Goal: Task Accomplishment & Management: Complete application form

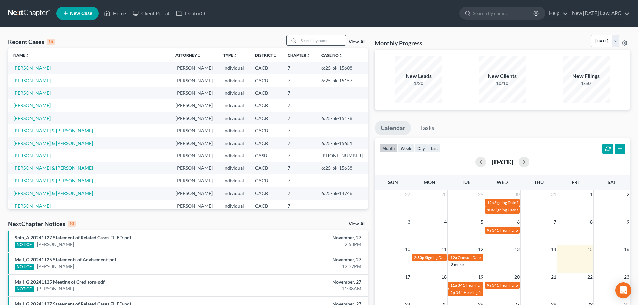
click at [335, 36] on input "search" at bounding box center [322, 40] width 47 height 10
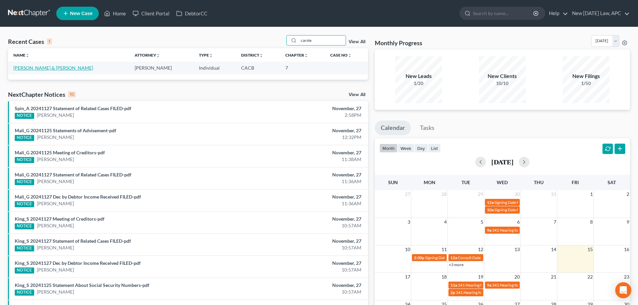
type input "carste"
click at [31, 68] on link "[PERSON_NAME] & [PERSON_NAME]" at bounding box center [53, 68] width 80 height 6
select select "6"
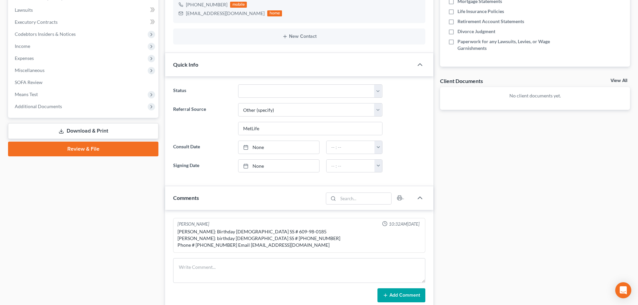
scroll to position [134, 0]
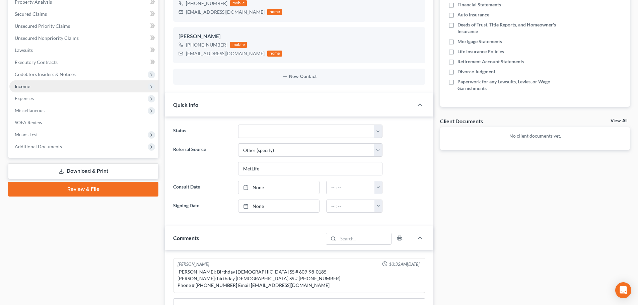
click at [48, 87] on span "Income" at bounding box center [83, 86] width 149 height 12
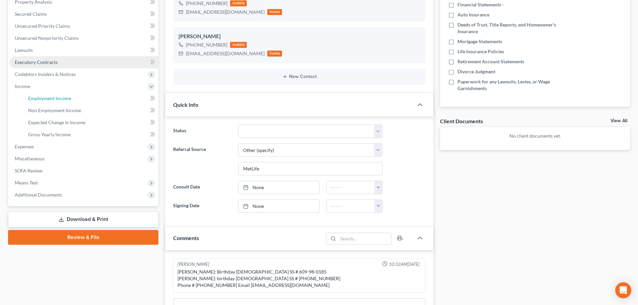
click at [49, 95] on link "Employment Income" at bounding box center [91, 98] width 136 height 12
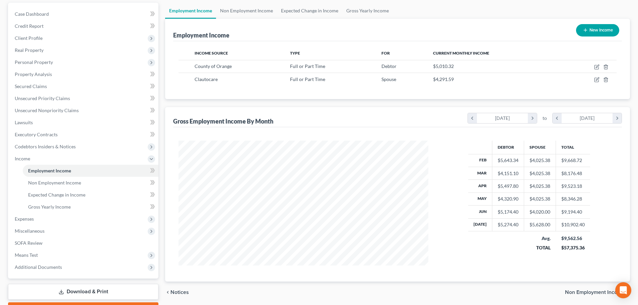
scroll to position [99, 0]
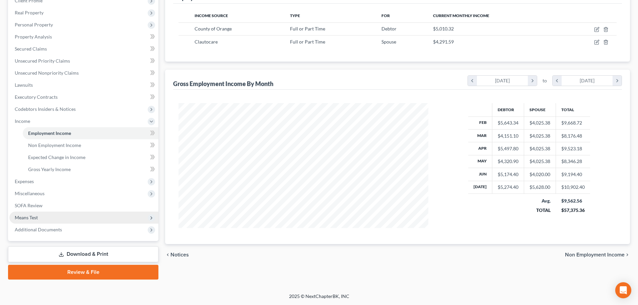
click at [28, 218] on span "Means Test" at bounding box center [26, 218] width 23 height 6
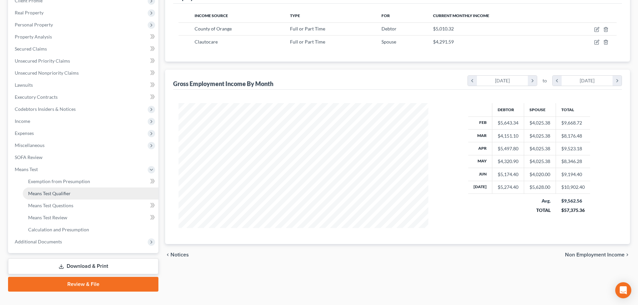
click at [60, 190] on link "Means Test Qualifier" at bounding box center [91, 193] width 136 height 12
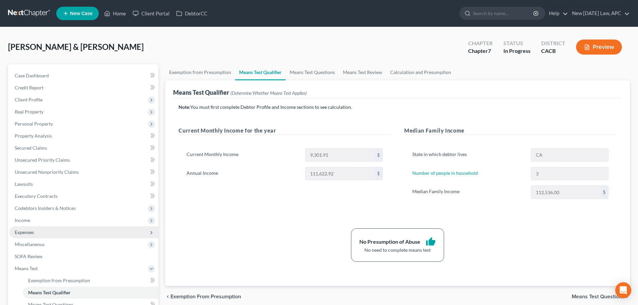
click at [26, 227] on span "Expenses" at bounding box center [83, 232] width 149 height 12
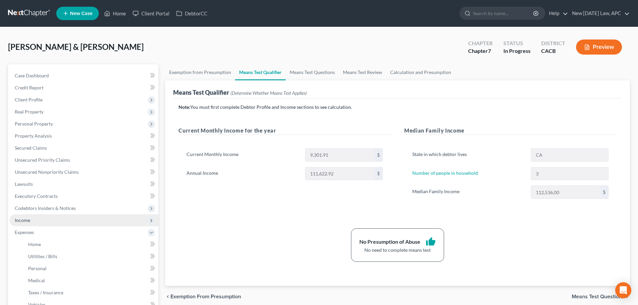
click at [26, 223] on span "Income" at bounding box center [83, 220] width 149 height 12
click at [32, 226] on span "Income" at bounding box center [83, 220] width 149 height 12
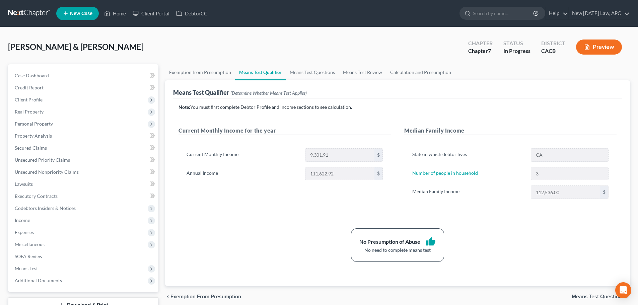
click at [31, 233] on ul "Case Dashboard Payments Invoices Payments Payments Credit Report Client Profile" at bounding box center [83, 178] width 149 height 217
click at [18, 219] on span "Income" at bounding box center [22, 220] width 15 height 6
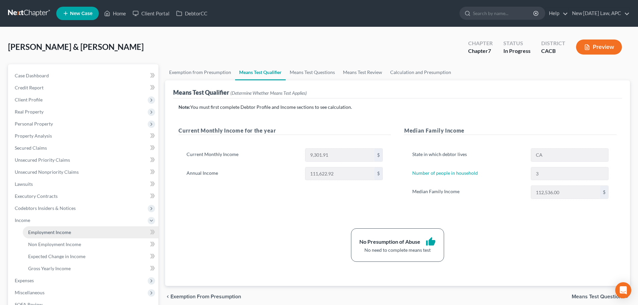
click at [27, 227] on link "Employment Income" at bounding box center [91, 232] width 136 height 12
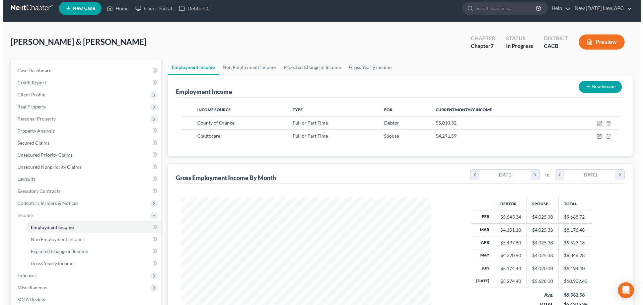
scroll to position [33, 0]
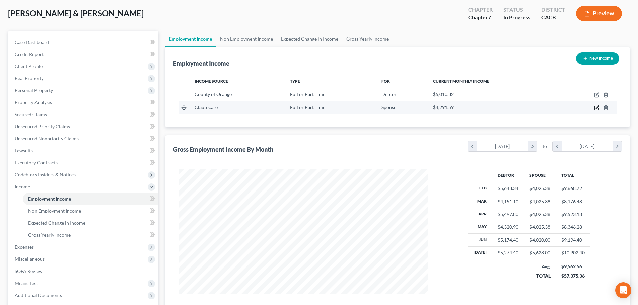
click at [597, 109] on icon "button" at bounding box center [596, 107] width 5 height 5
select select "0"
select select "4"
select select "1"
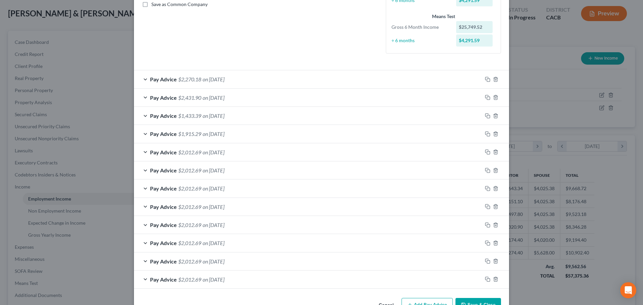
scroll to position [167, 0]
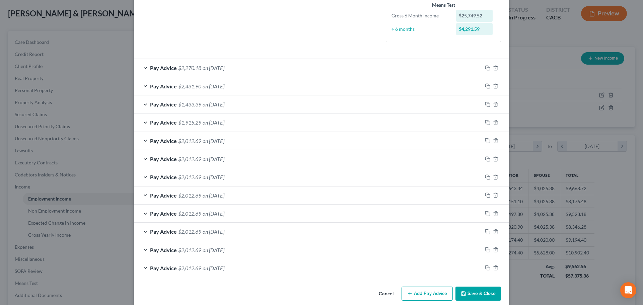
click at [197, 140] on span "$2,012.69" at bounding box center [189, 141] width 23 height 6
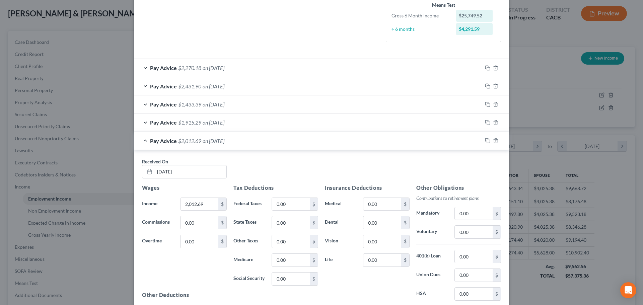
click at [198, 141] on span "$2,012.69" at bounding box center [189, 141] width 23 height 6
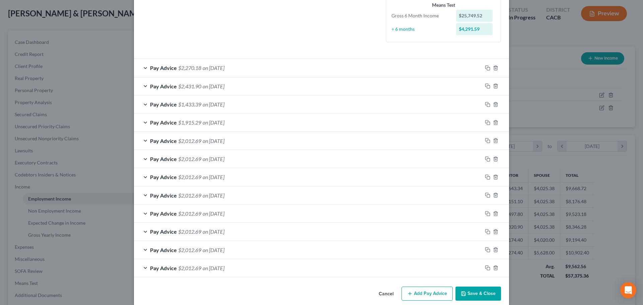
click at [191, 125] on span "$1,915.29" at bounding box center [189, 122] width 23 height 6
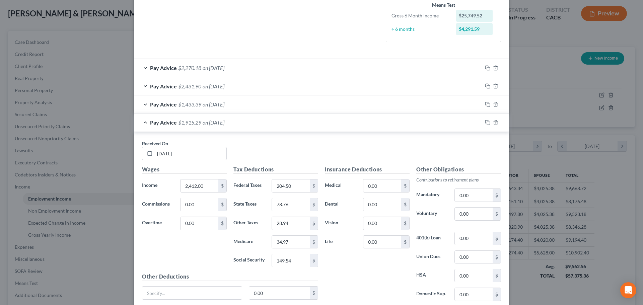
click at [191, 124] on span "$1,915.29" at bounding box center [189, 122] width 23 height 6
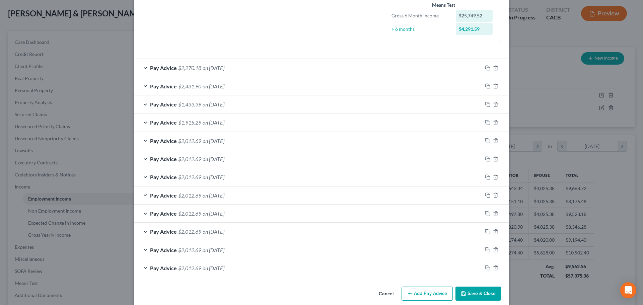
click at [188, 124] on span "$1,915.29" at bounding box center [189, 122] width 23 height 6
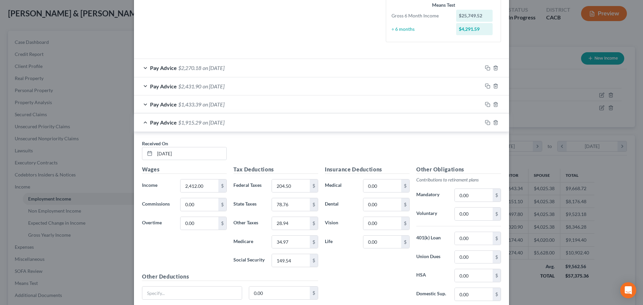
click at [188, 124] on span "$1,915.29" at bounding box center [189, 122] width 23 height 6
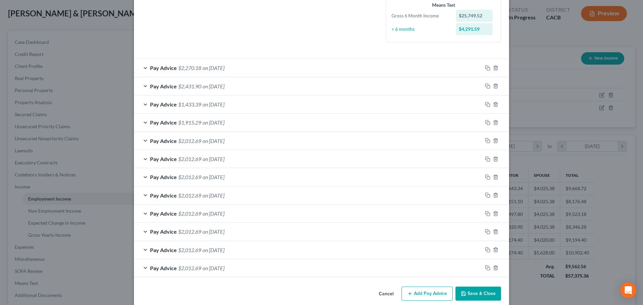
click at [187, 109] on div "Pay Advice $1,433.39 on [DATE]" at bounding box center [308, 104] width 348 height 18
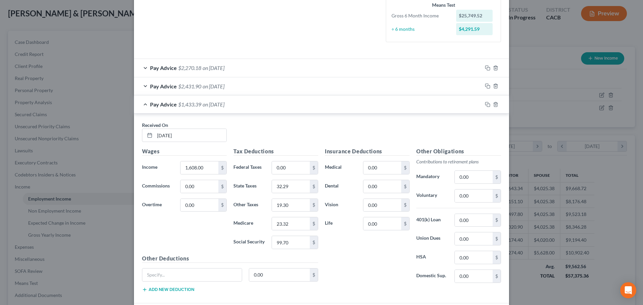
click at [187, 109] on div "Pay Advice $1,433.39 on [DATE]" at bounding box center [308, 104] width 348 height 18
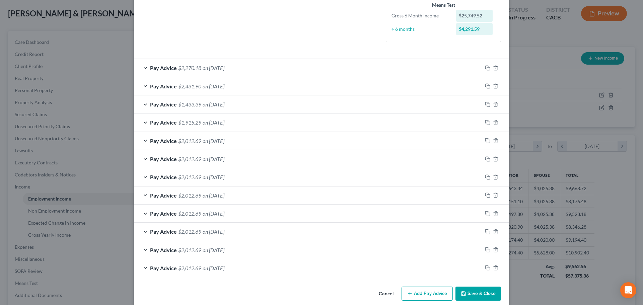
click at [190, 88] on span "$2,431.90" at bounding box center [189, 86] width 23 height 6
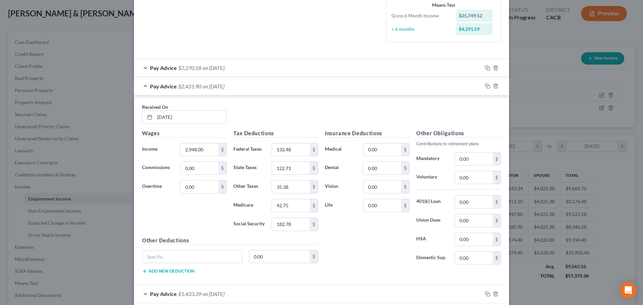
click at [190, 88] on span "$2,431.90" at bounding box center [189, 86] width 23 height 6
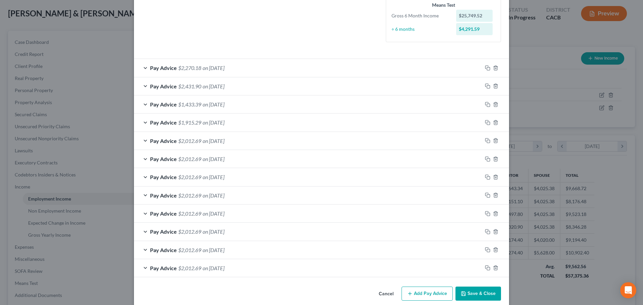
click at [191, 68] on span "$2,270.18" at bounding box center [189, 68] width 23 height 6
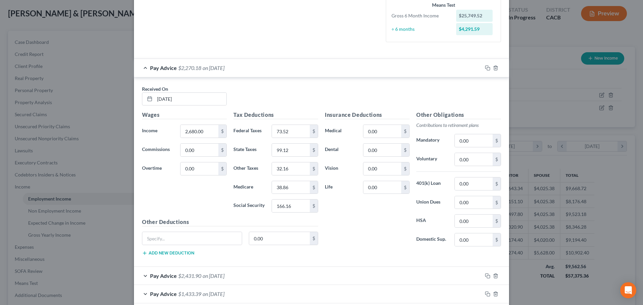
click at [191, 68] on span "$2,270.18" at bounding box center [189, 68] width 23 height 6
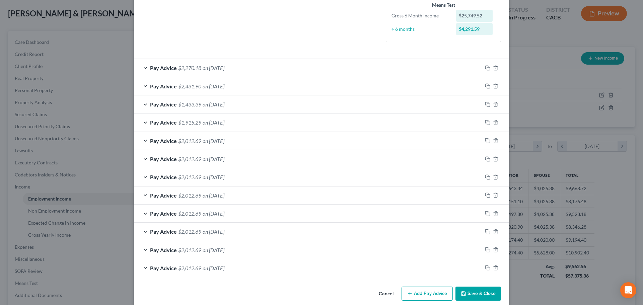
click at [196, 142] on span "$2,012.69" at bounding box center [189, 141] width 23 height 6
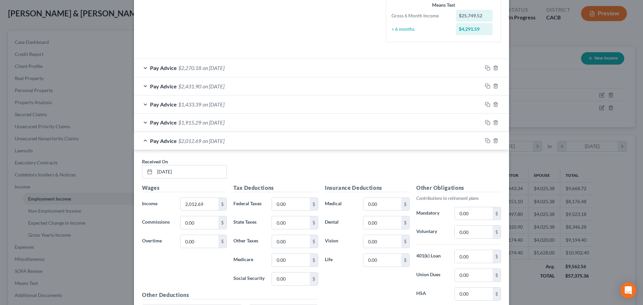
click at [197, 142] on span "$2,012.69" at bounding box center [189, 141] width 23 height 6
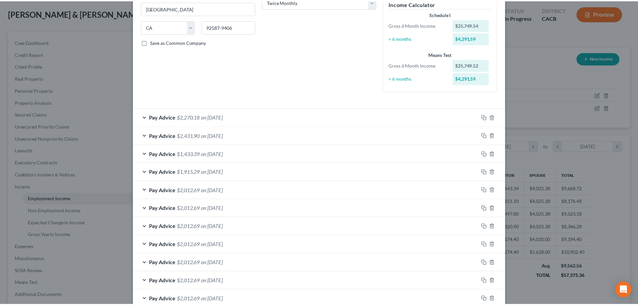
scroll to position [176, 0]
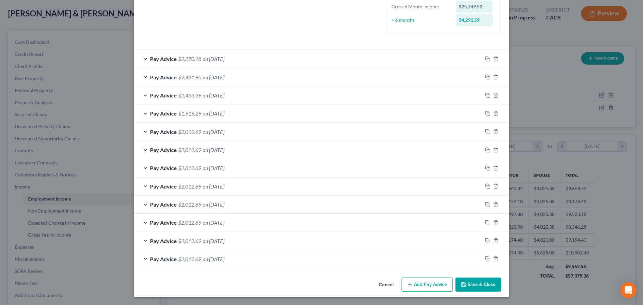
click at [382, 282] on button "Cancel" at bounding box center [385, 284] width 25 height 13
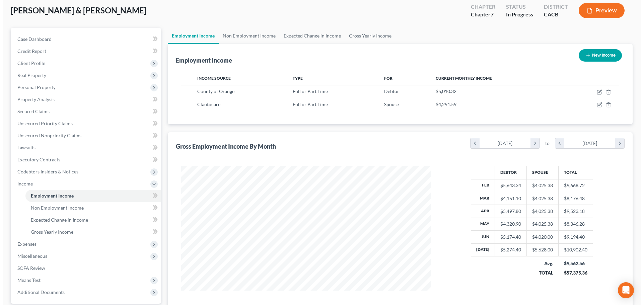
scroll to position [0, 0]
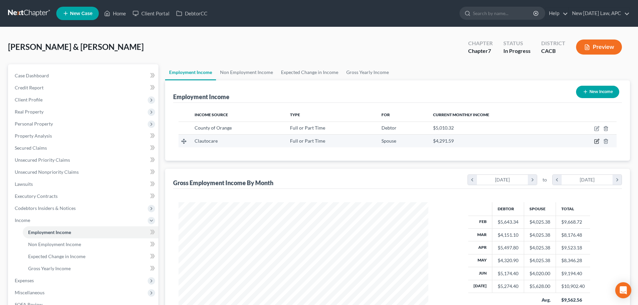
click at [596, 140] on icon "button" at bounding box center [596, 141] width 5 height 5
select select "0"
select select "4"
select select "1"
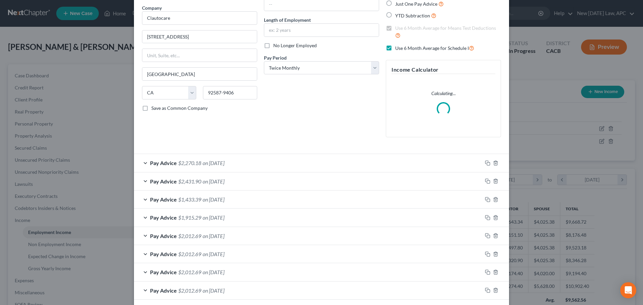
scroll to position [67, 0]
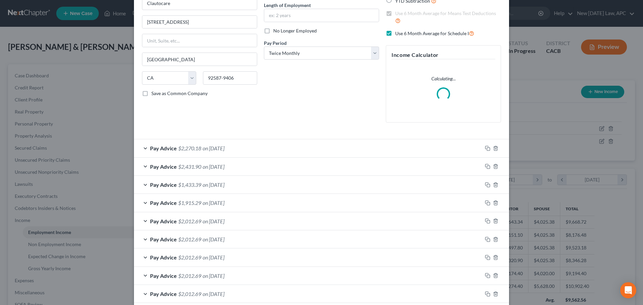
click at [190, 147] on span "$2,270.18" at bounding box center [189, 148] width 23 height 6
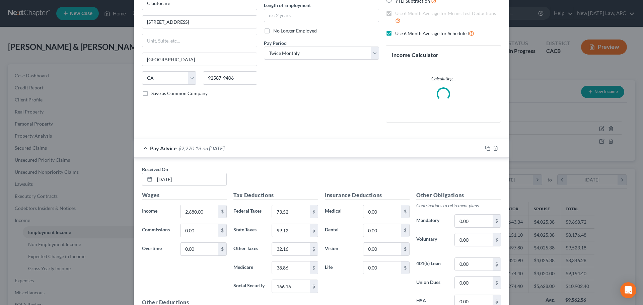
click at [190, 147] on span "$2,270.18" at bounding box center [189, 148] width 23 height 6
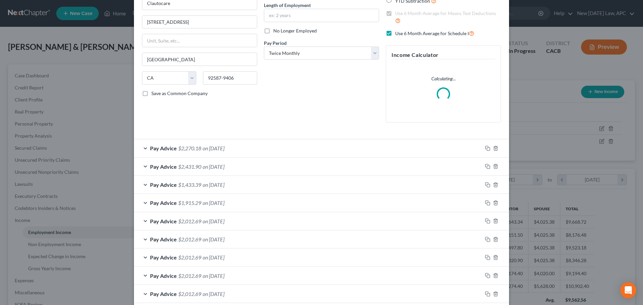
click at [191, 169] on span "$2,431.90" at bounding box center [189, 166] width 23 height 6
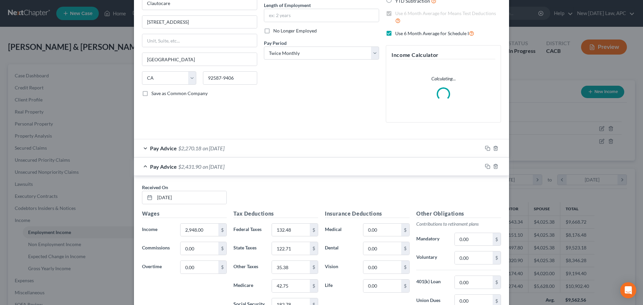
click at [191, 169] on span "$2,431.90" at bounding box center [189, 166] width 23 height 6
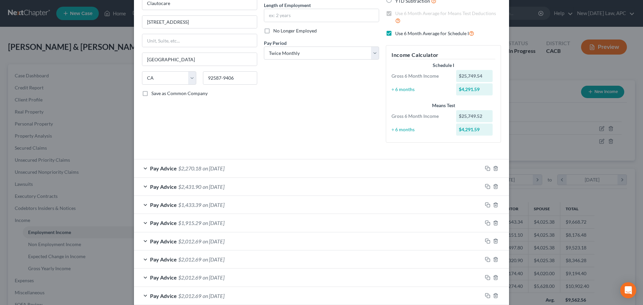
click at [214, 219] on div "Pay Advice $1,915.29 on [DATE]" at bounding box center [308, 223] width 348 height 18
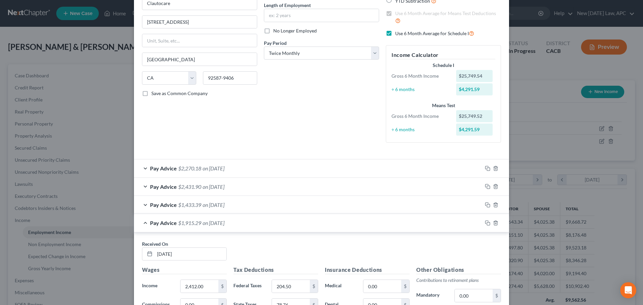
click at [218, 225] on span "on [DATE]" at bounding box center [214, 223] width 22 height 6
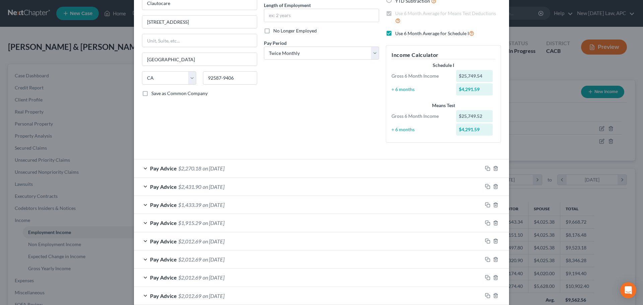
click at [220, 202] on span "on [DATE]" at bounding box center [214, 205] width 22 height 6
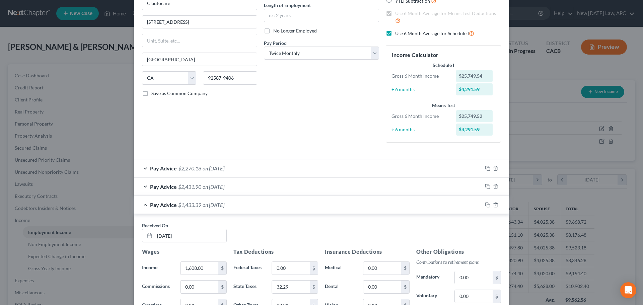
click at [224, 207] on span "on [DATE]" at bounding box center [214, 205] width 22 height 6
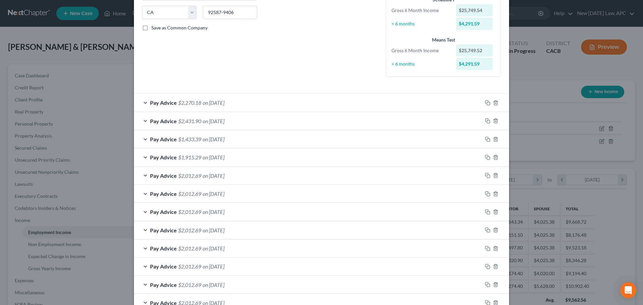
scroll to position [134, 0]
click at [224, 154] on span "on [DATE]" at bounding box center [214, 156] width 22 height 6
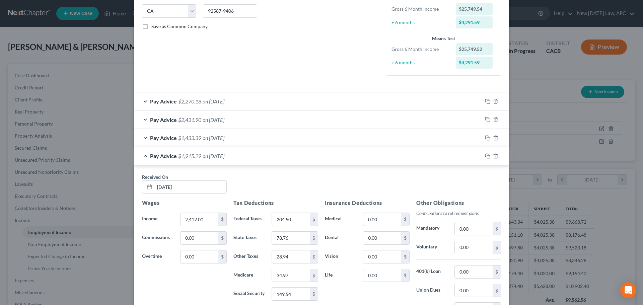
click at [224, 154] on span "on [DATE]" at bounding box center [214, 156] width 22 height 6
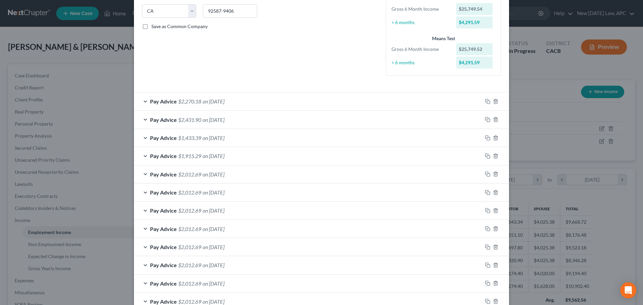
click at [214, 175] on span "on [DATE]" at bounding box center [214, 174] width 22 height 6
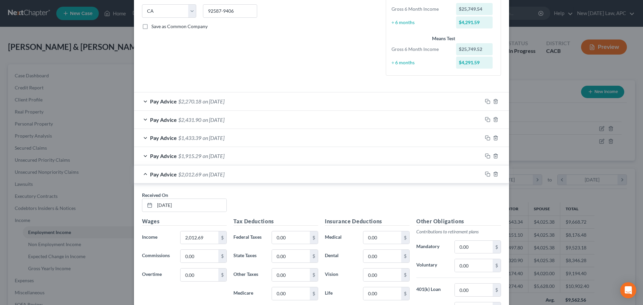
click at [214, 175] on span "on [DATE]" at bounding box center [214, 174] width 22 height 6
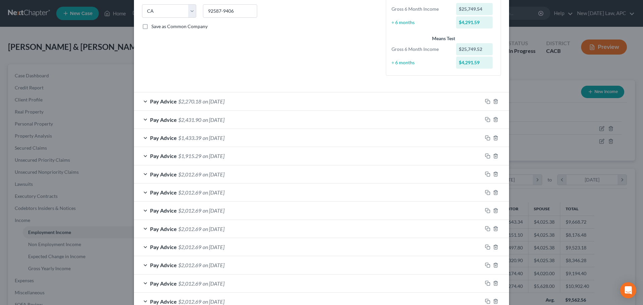
click at [210, 159] on div "Pay Advice $1,915.29 on [DATE]" at bounding box center [308, 156] width 348 height 18
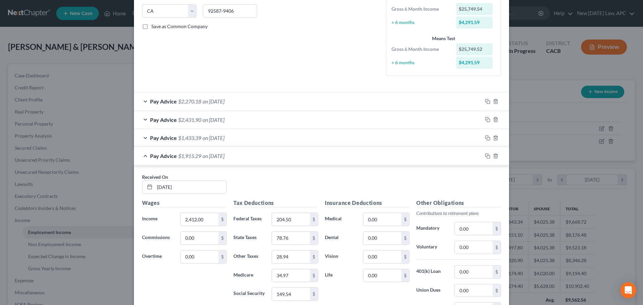
click at [211, 156] on span "on [DATE]" at bounding box center [214, 156] width 22 height 6
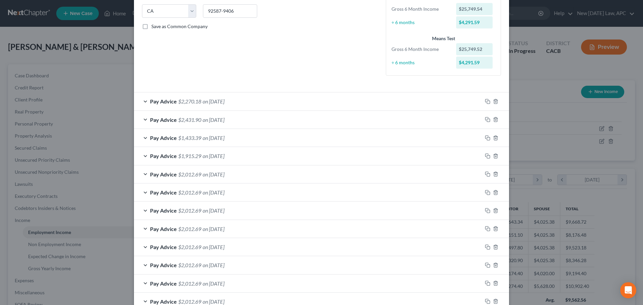
click at [213, 140] on span "on [DATE]" at bounding box center [214, 138] width 22 height 6
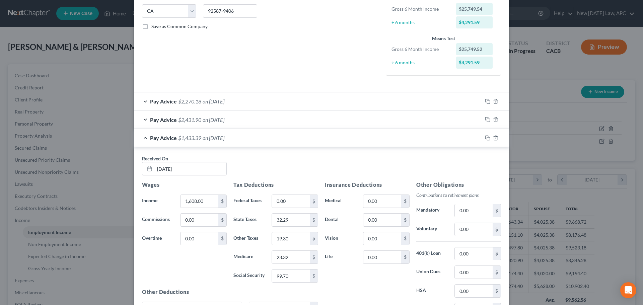
click at [216, 140] on span "on [DATE]" at bounding box center [214, 138] width 22 height 6
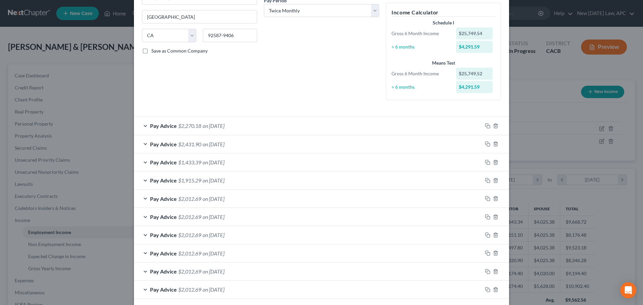
scroll to position [76, 0]
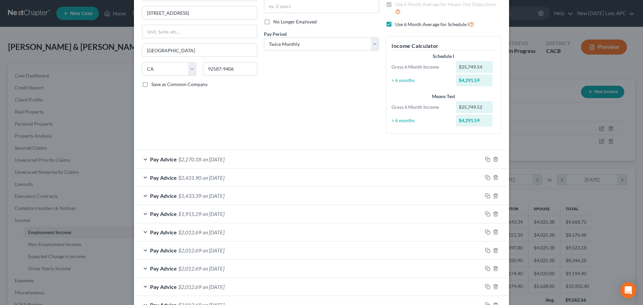
click at [203, 158] on span "on [DATE]" at bounding box center [214, 159] width 22 height 6
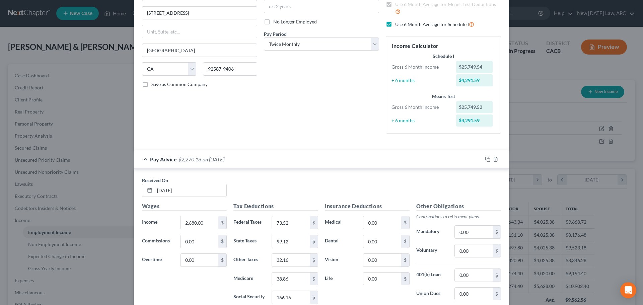
click at [203, 158] on span "on [DATE]" at bounding box center [214, 159] width 22 height 6
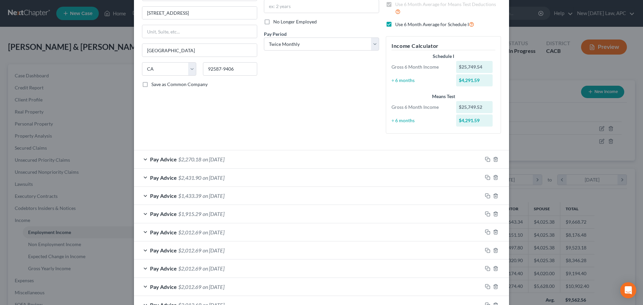
click at [203, 177] on span "on [DATE]" at bounding box center [214, 177] width 22 height 6
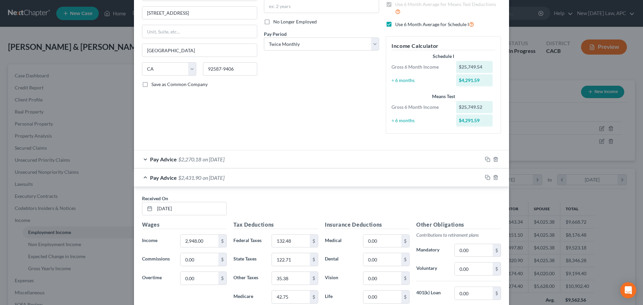
click at [203, 177] on span "on [DATE]" at bounding box center [214, 177] width 22 height 6
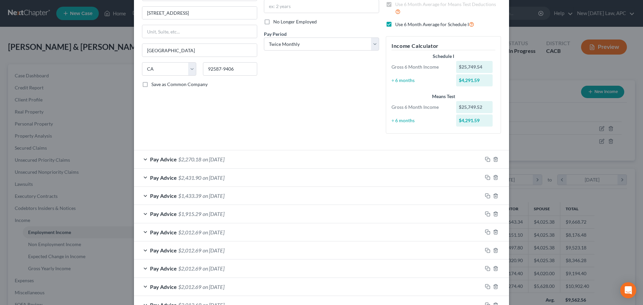
click at [192, 198] on span "$1,433.39" at bounding box center [189, 195] width 23 height 6
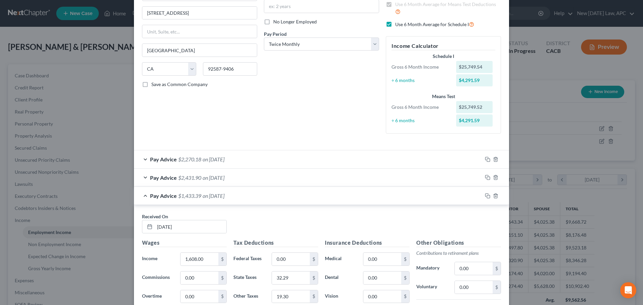
click at [192, 198] on span "$1,433.39" at bounding box center [189, 195] width 23 height 6
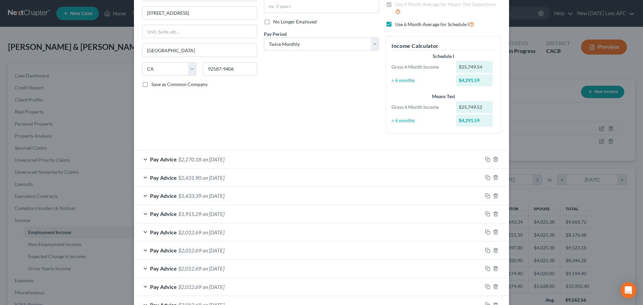
click at [184, 218] on div "Pay Advice $1,915.29 on [DATE]" at bounding box center [308, 214] width 348 height 18
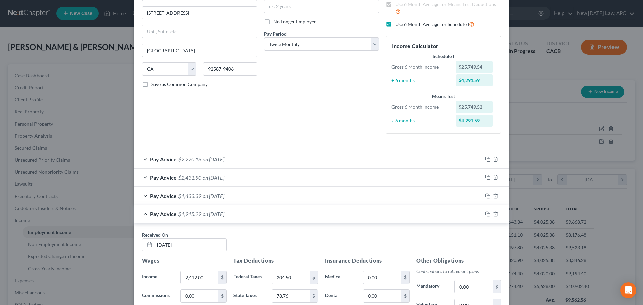
click at [184, 218] on div "Pay Advice $1,915.29 on [DATE]" at bounding box center [308, 214] width 348 height 18
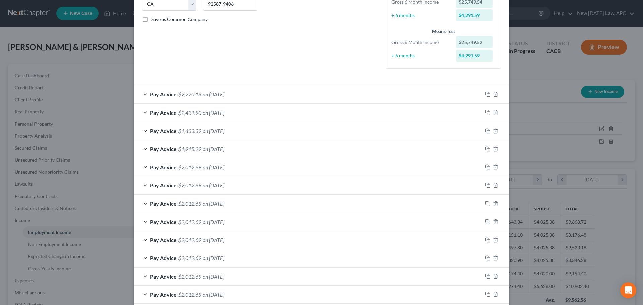
scroll to position [176, 0]
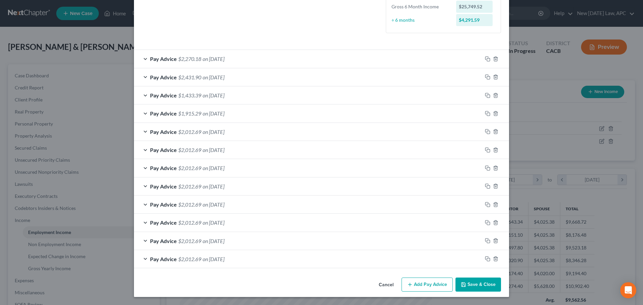
click at [195, 56] on span "$2,270.18" at bounding box center [189, 59] width 23 height 6
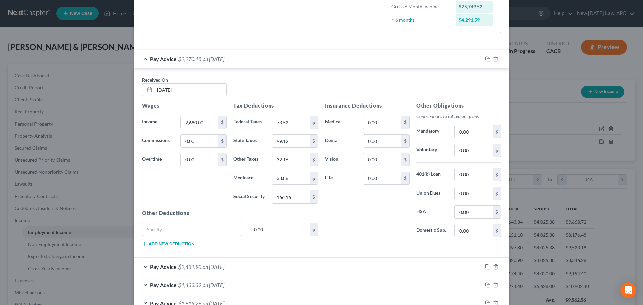
click at [195, 59] on span "$2,270.18" at bounding box center [189, 59] width 23 height 6
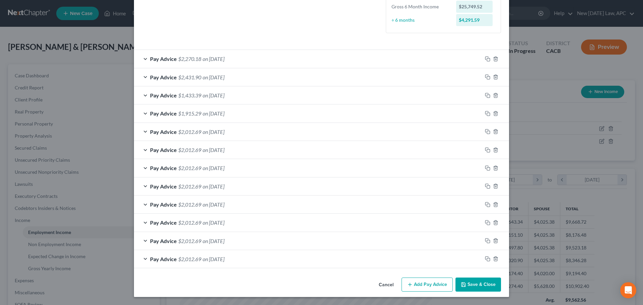
click at [190, 76] on span "$2,431.90" at bounding box center [189, 77] width 23 height 6
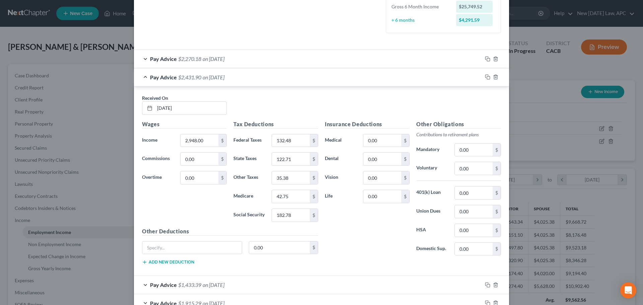
drag, startPoint x: 192, startPoint y: 74, endPoint x: 192, endPoint y: 70, distance: 4.7
click at [192, 74] on div "Pay Advice $2,431.90 on [DATE]" at bounding box center [308, 77] width 348 height 18
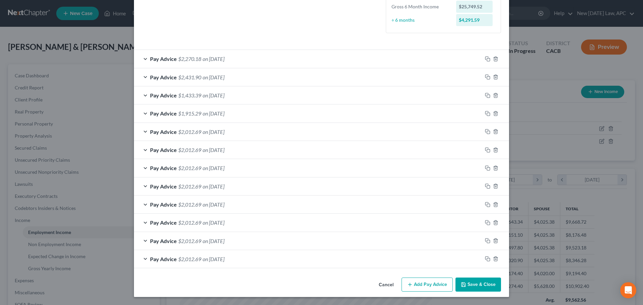
click at [194, 58] on span "$2,270.18" at bounding box center [189, 59] width 23 height 6
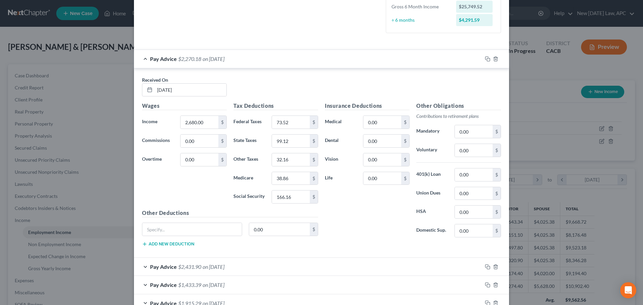
click at [194, 58] on span "$2,270.18" at bounding box center [189, 59] width 23 height 6
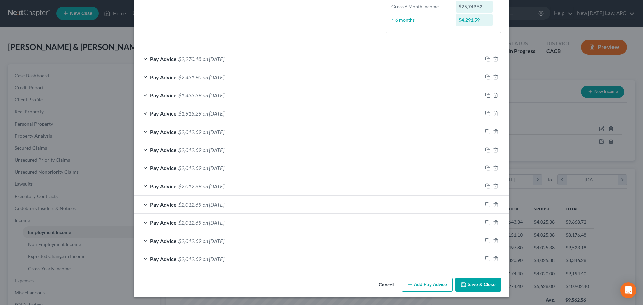
click at [194, 77] on span "$2,431.90" at bounding box center [189, 77] width 23 height 6
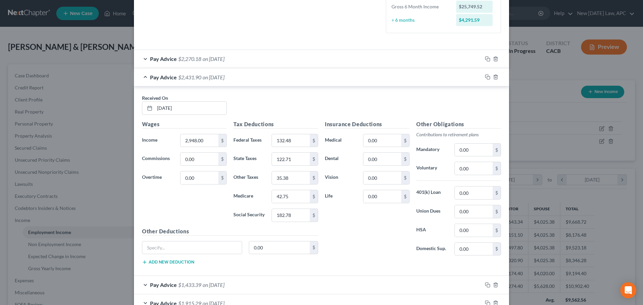
click at [194, 77] on span "$2,431.90" at bounding box center [189, 77] width 23 height 6
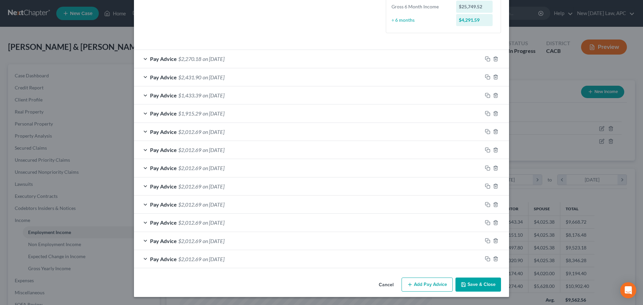
click at [198, 60] on span "$2,270.18" at bounding box center [189, 59] width 23 height 6
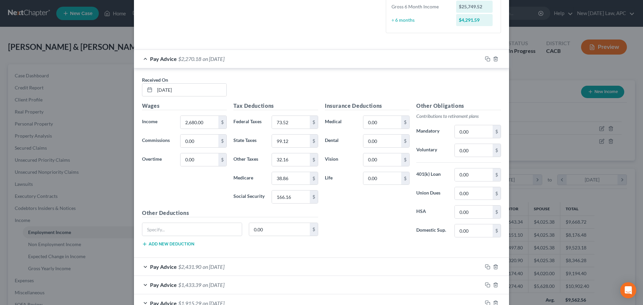
click at [198, 60] on span "$2,270.18" at bounding box center [189, 59] width 23 height 6
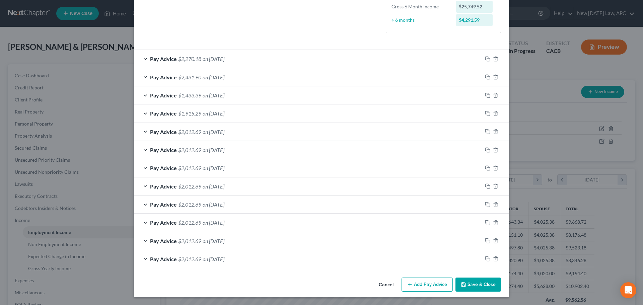
click at [183, 98] on span "$1,433.39" at bounding box center [189, 95] width 23 height 6
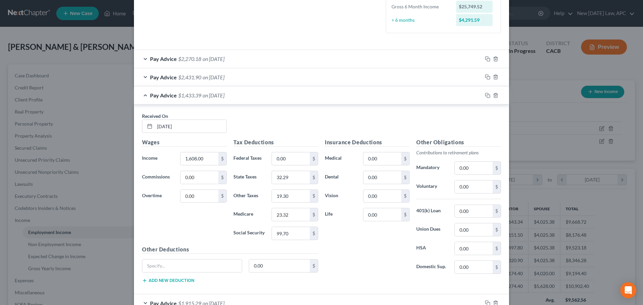
click at [183, 98] on span "$1,433.39" at bounding box center [189, 95] width 23 height 6
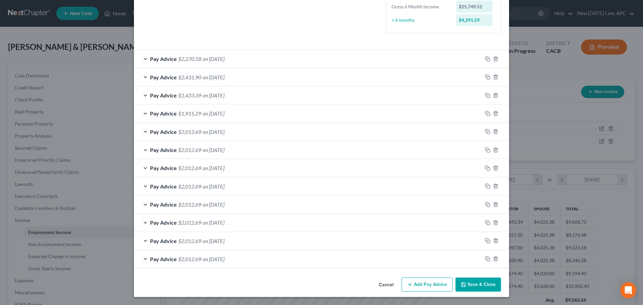
click at [192, 114] on span "$1,915.29" at bounding box center [189, 113] width 23 height 6
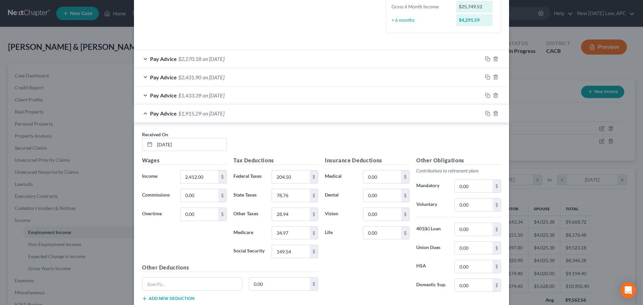
click at [192, 114] on span "$1,915.29" at bounding box center [189, 113] width 23 height 6
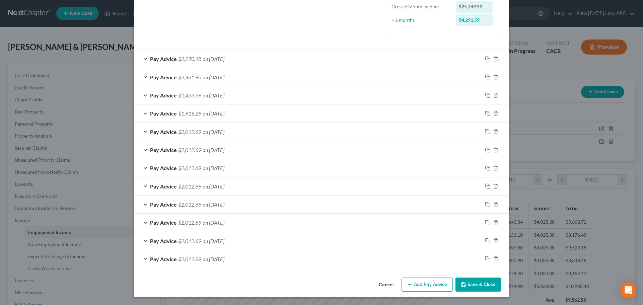
click at [222, 114] on span "on [DATE]" at bounding box center [214, 113] width 22 height 6
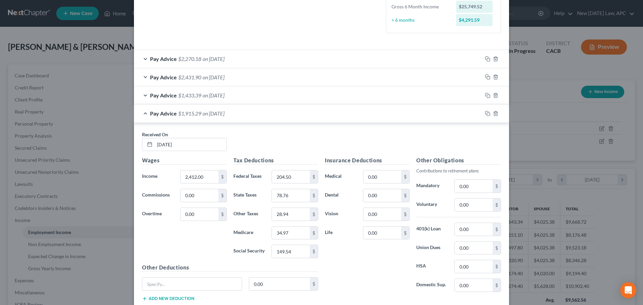
click at [224, 111] on span "on [DATE]" at bounding box center [214, 113] width 22 height 6
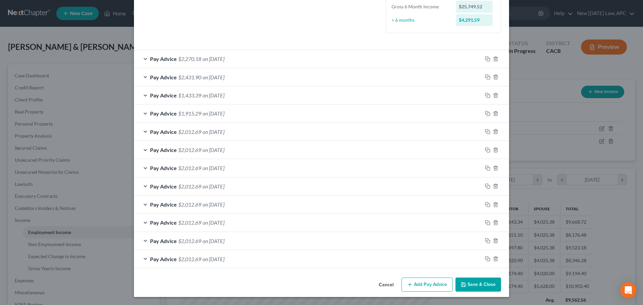
click at [224, 112] on span "on [DATE]" at bounding box center [214, 113] width 22 height 6
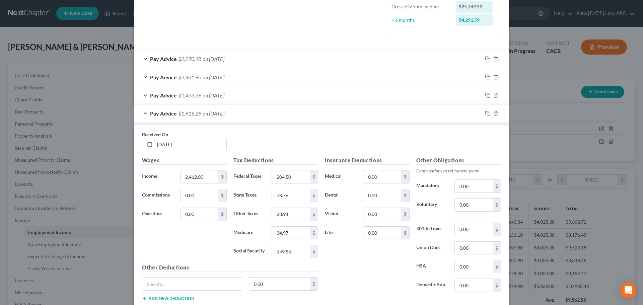
click at [224, 112] on span "on [DATE]" at bounding box center [214, 113] width 22 height 6
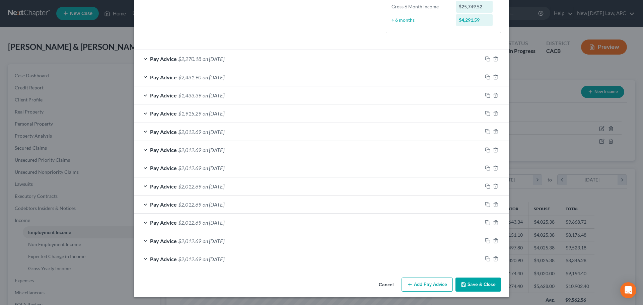
click at [197, 100] on div "Pay Advice $1,433.39 on [DATE]" at bounding box center [308, 95] width 348 height 18
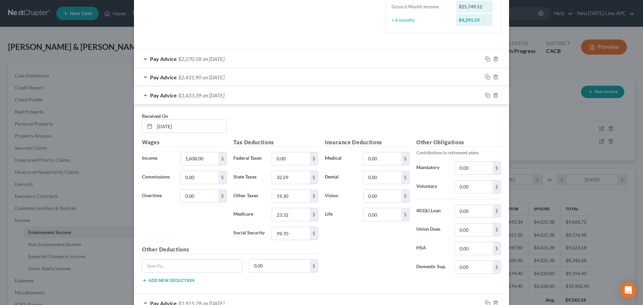
click at [197, 99] on div "Pay Advice $1,433.39 on [DATE]" at bounding box center [308, 95] width 348 height 18
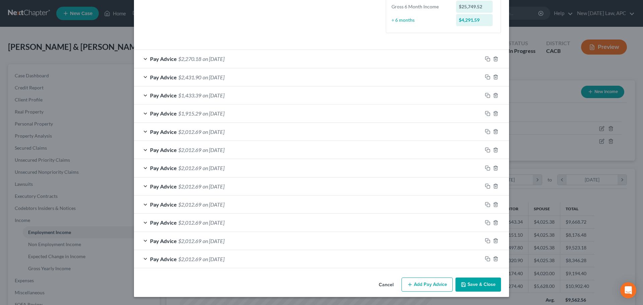
click at [203, 116] on span "on [DATE]" at bounding box center [214, 113] width 22 height 6
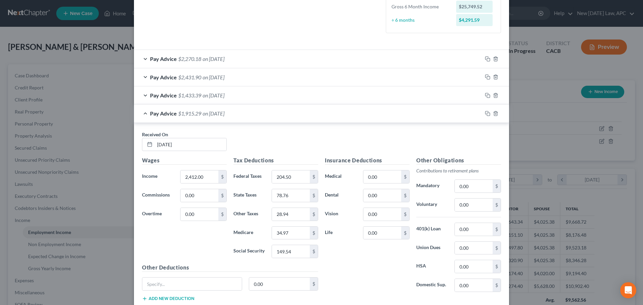
click at [208, 117] on div "Pay Advice $1,915.29 on [DATE]" at bounding box center [308, 113] width 348 height 18
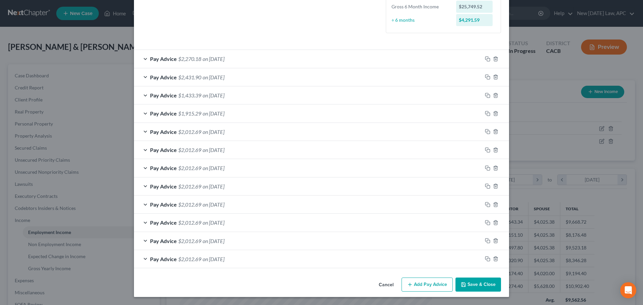
click at [188, 112] on span "$1,915.29" at bounding box center [189, 113] width 23 height 6
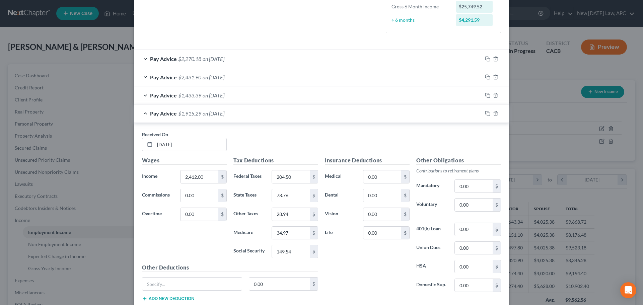
click at [191, 112] on span "$1,915.29" at bounding box center [189, 113] width 23 height 6
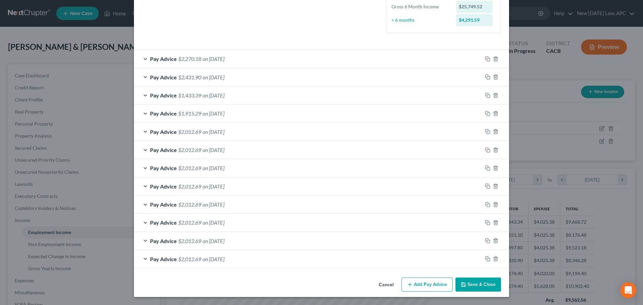
click at [391, 283] on button "Cancel" at bounding box center [385, 284] width 25 height 13
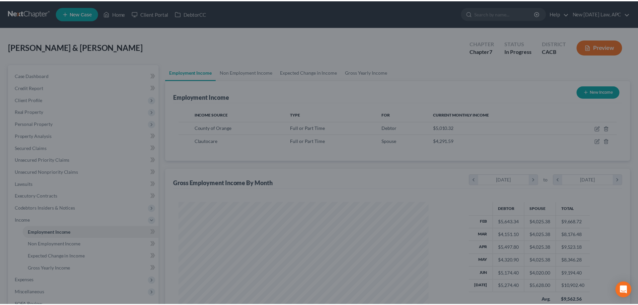
scroll to position [334647, 334509]
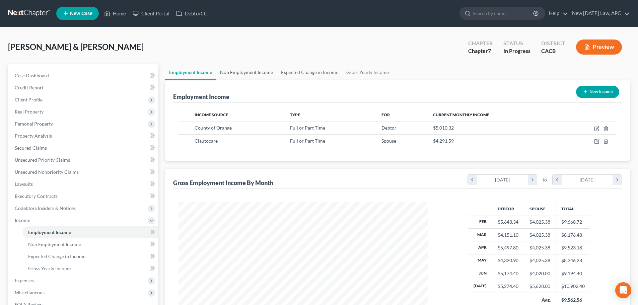
click at [261, 72] on link "Non Employment Income" at bounding box center [246, 72] width 61 height 16
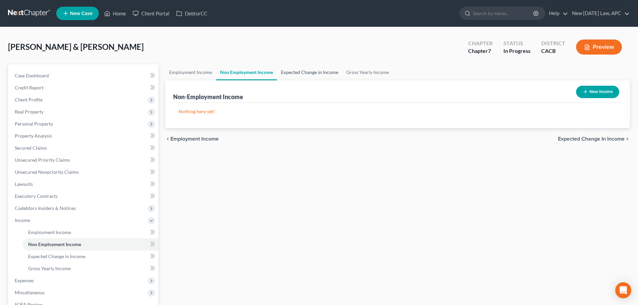
click at [288, 71] on link "Expected Change in Income" at bounding box center [309, 72] width 65 height 16
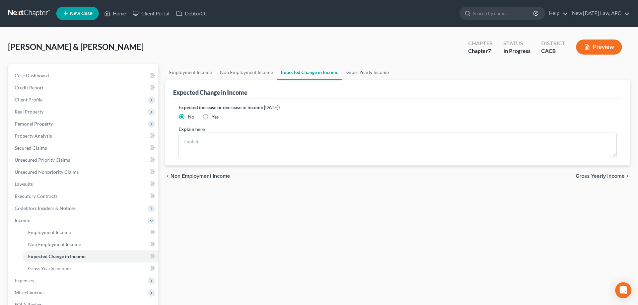
click at [350, 69] on link "Gross Yearly Income" at bounding box center [367, 72] width 51 height 16
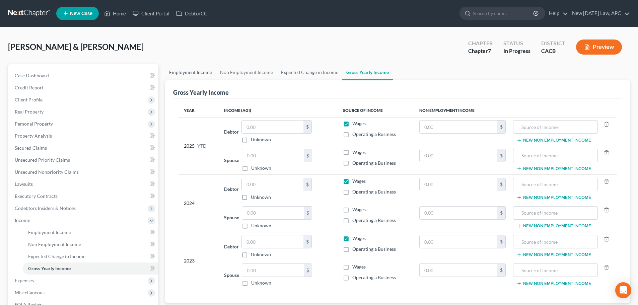
click at [189, 74] on link "Employment Income" at bounding box center [190, 72] width 51 height 16
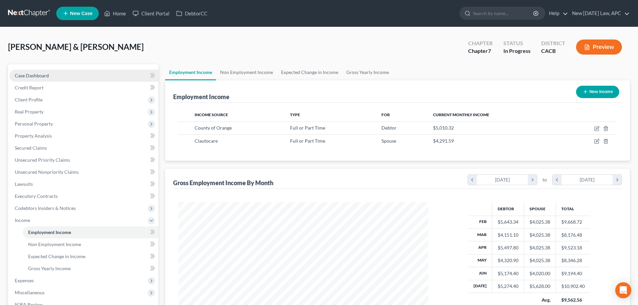
click at [53, 72] on link "Case Dashboard" at bounding box center [83, 76] width 149 height 12
select select "6"
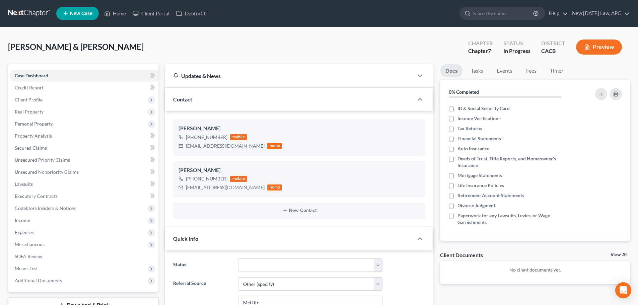
click at [244, 47] on div "[PERSON_NAME] & [PERSON_NAME] Upgraded Chapter Chapter 7 Status In Progress Dis…" at bounding box center [319, 49] width 622 height 29
